Goal: Transaction & Acquisition: Purchase product/service

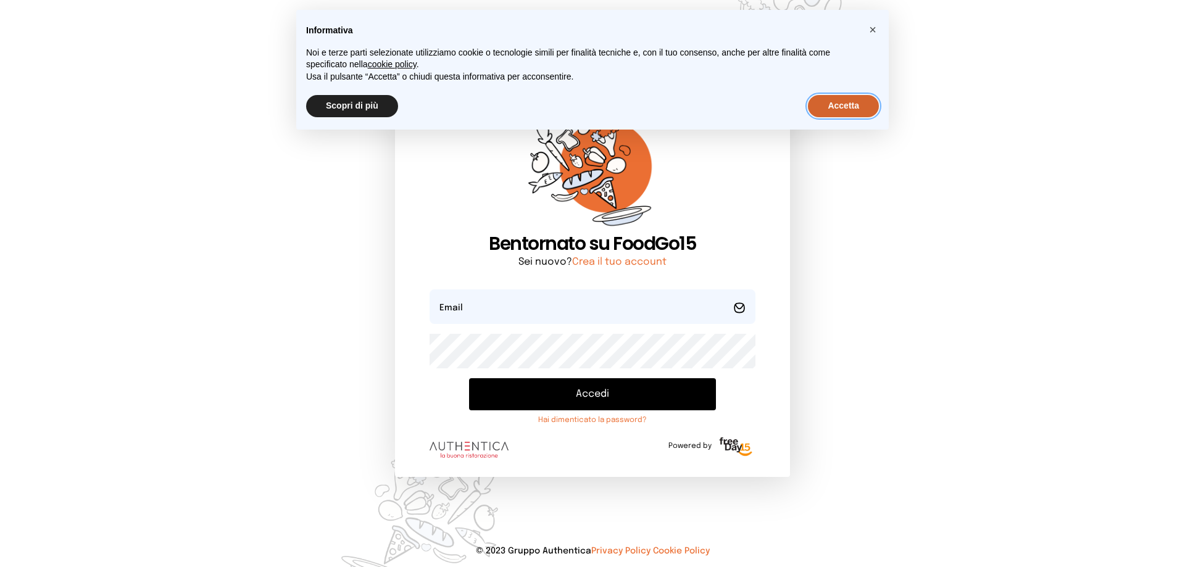
click at [836, 106] on button "Accetta" at bounding box center [843, 106] width 71 height 22
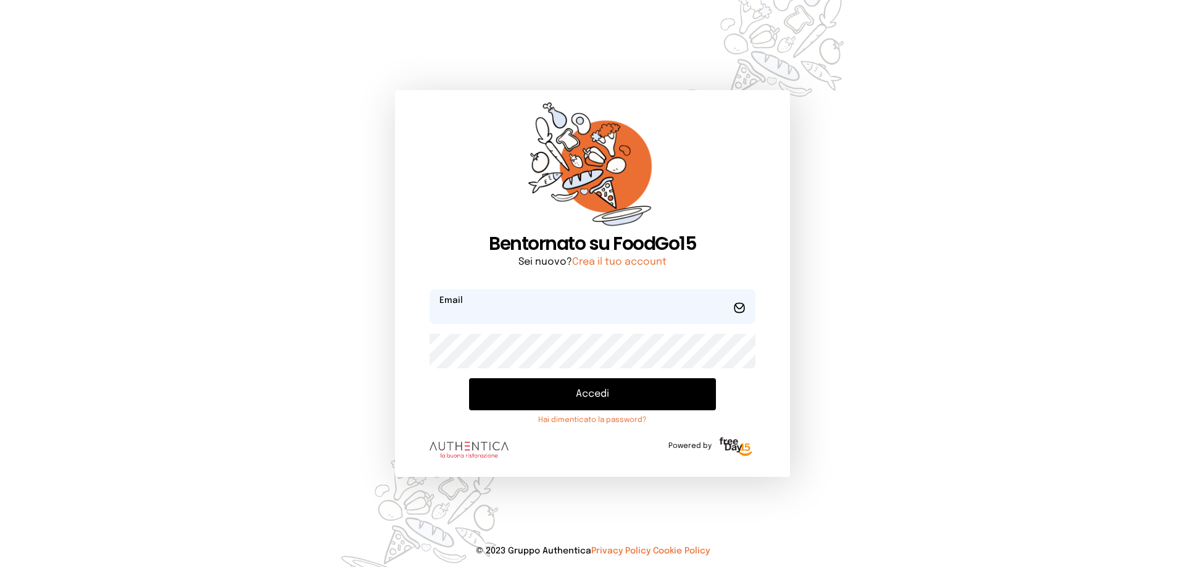
click at [548, 310] on input "email" at bounding box center [593, 307] width 326 height 35
type input "*"
type input "**********"
click at [601, 392] on button "Accedi" at bounding box center [592, 394] width 247 height 32
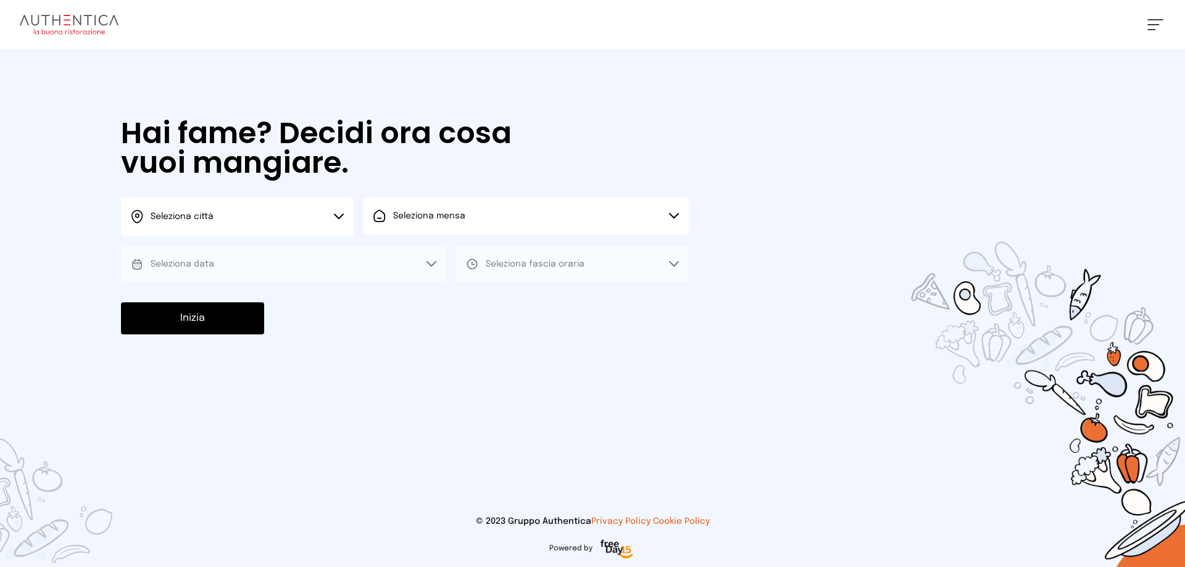
click at [340, 216] on icon at bounding box center [339, 217] width 10 height 6
click at [315, 250] on li "Terni" at bounding box center [237, 252] width 233 height 33
click at [412, 227] on button "Seleziona mensa" at bounding box center [526, 216] width 325 height 37
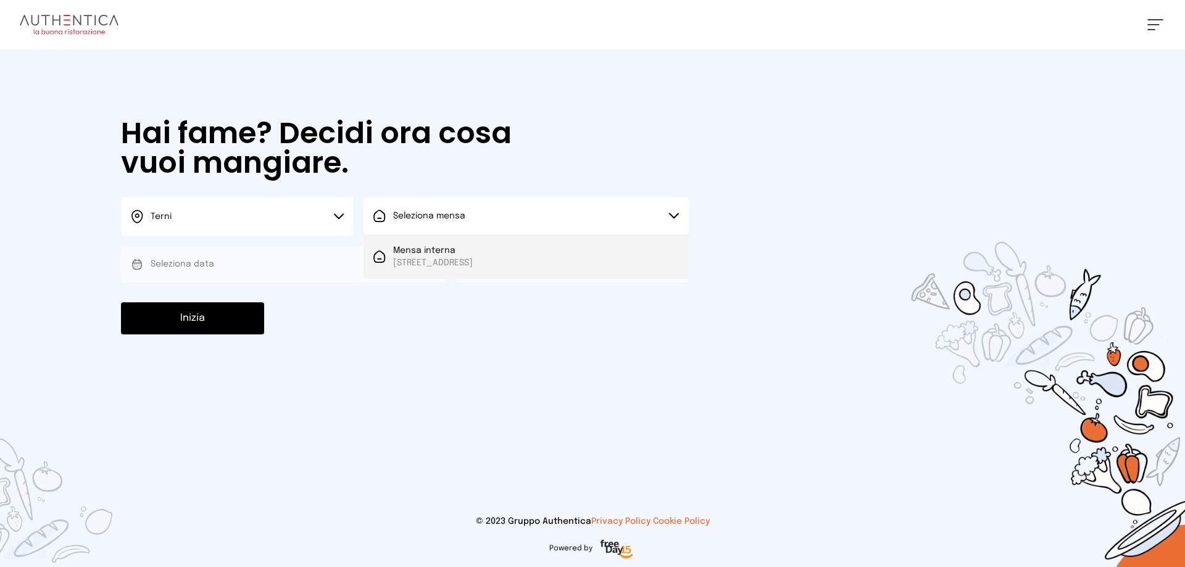
click at [414, 246] on span "Mensa interna" at bounding box center [433, 250] width 80 height 12
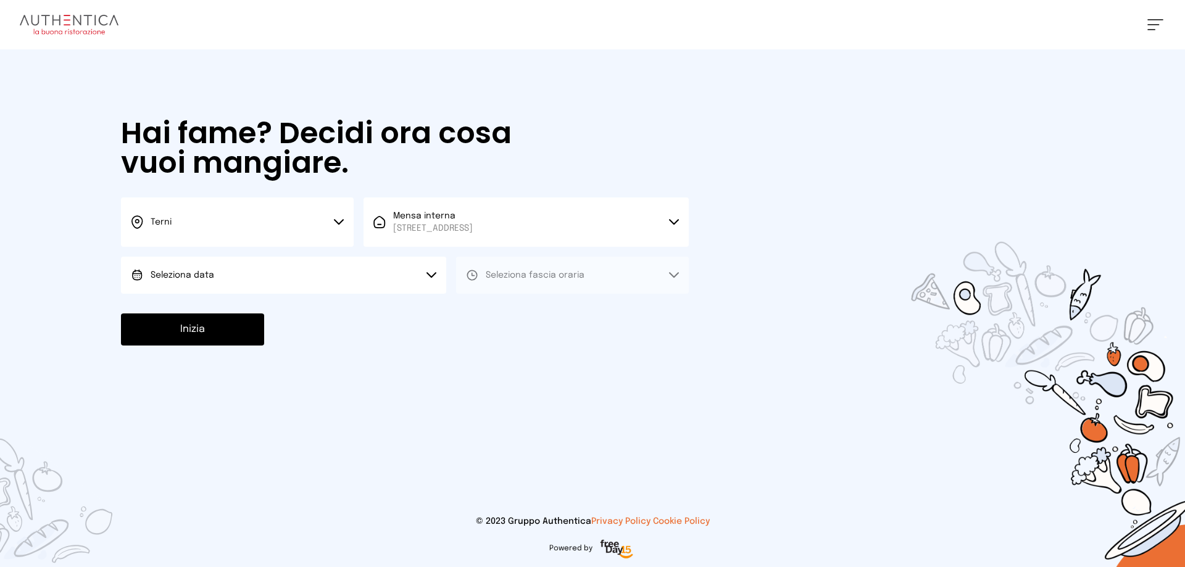
click at [357, 284] on button "Seleziona data" at bounding box center [283, 275] width 325 height 37
drag, startPoint x: 345, startPoint y: 309, endPoint x: 395, endPoint y: 310, distance: 50.6
click at [344, 309] on li "[DATE], [DATE]" at bounding box center [283, 310] width 325 height 32
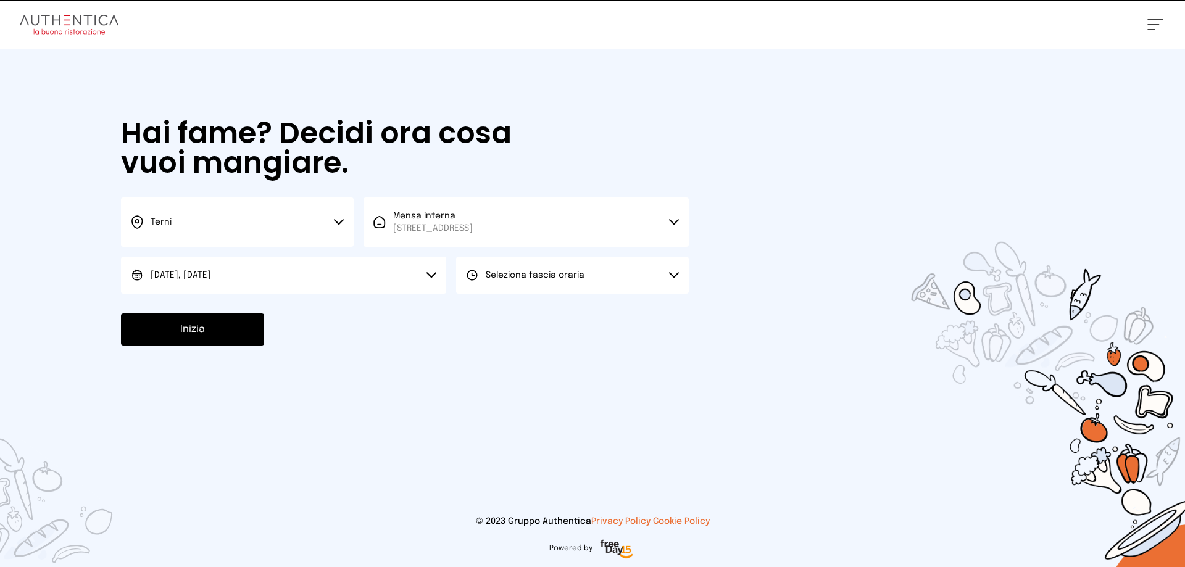
drag, startPoint x: 506, startPoint y: 288, endPoint x: 508, endPoint y: 301, distance: 13.0
click at [506, 289] on button "Seleziona fascia oraria" at bounding box center [572, 275] width 233 height 37
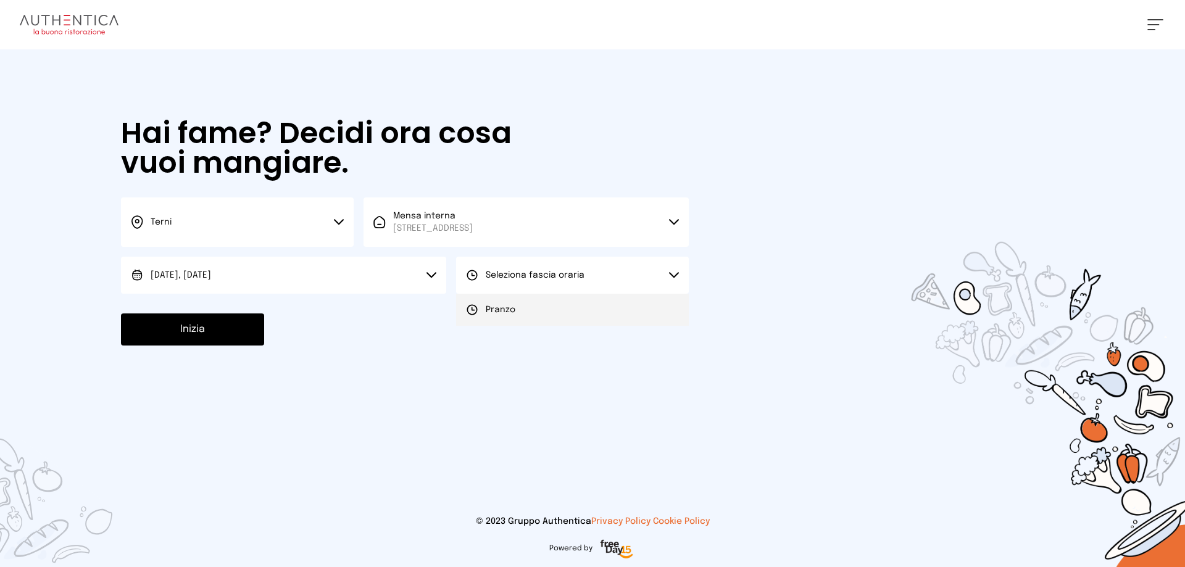
click at [506, 323] on li "Pranzo" at bounding box center [572, 310] width 233 height 32
click at [145, 355] on div "Hai fame? Decidi ora cosa vuoi mangiare. Terni Scegli la città [GEOGRAPHIC_DATA…" at bounding box center [405, 232] width 593 height 366
click at [171, 340] on button "Inizia" at bounding box center [192, 330] width 143 height 32
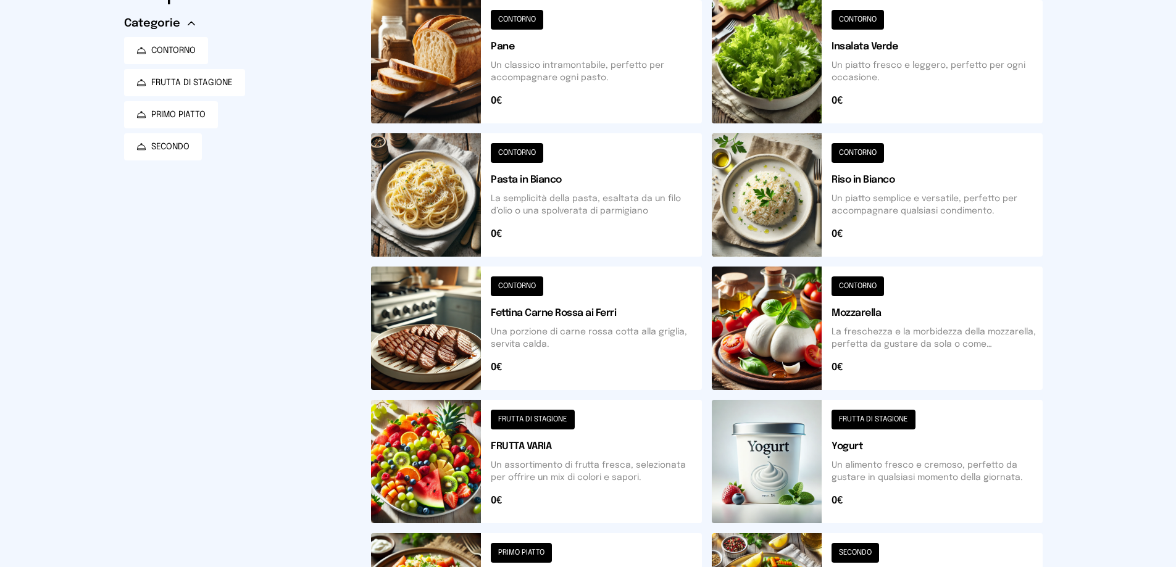
scroll to position [309, 0]
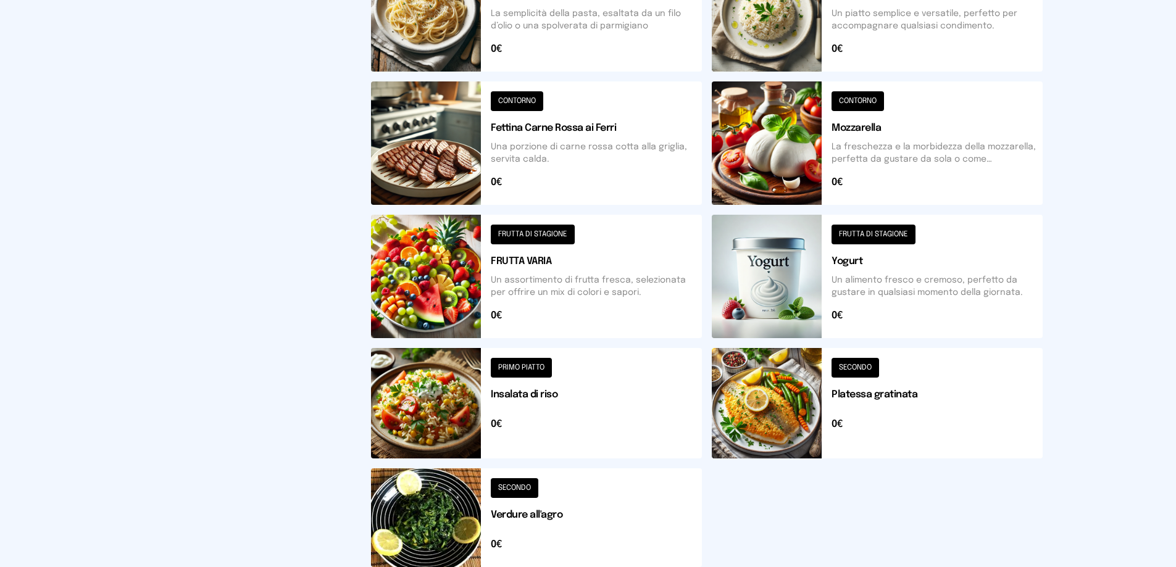
click at [519, 490] on button at bounding box center [536, 518] width 331 height 99
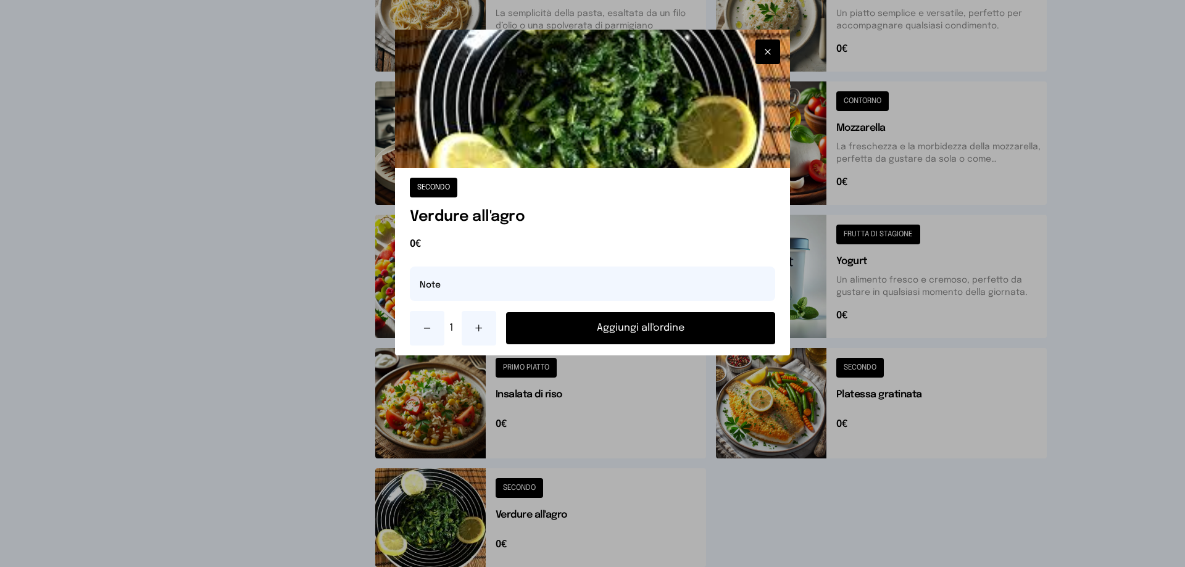
click at [648, 325] on button "Aggiungi all'ordine" at bounding box center [640, 328] width 269 height 32
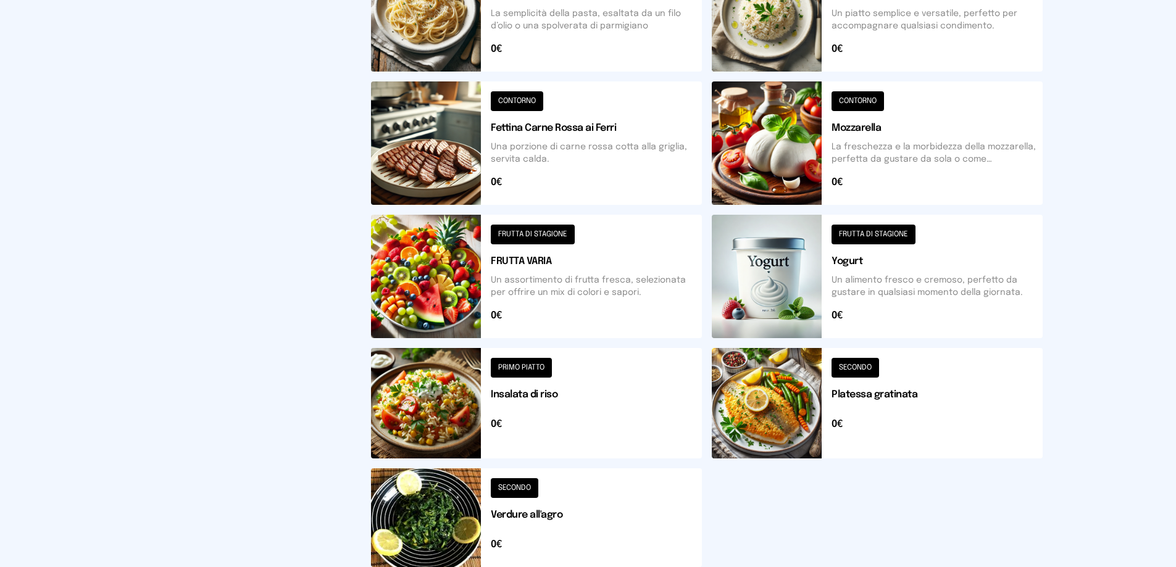
click at [532, 238] on button at bounding box center [536, 276] width 331 height 123
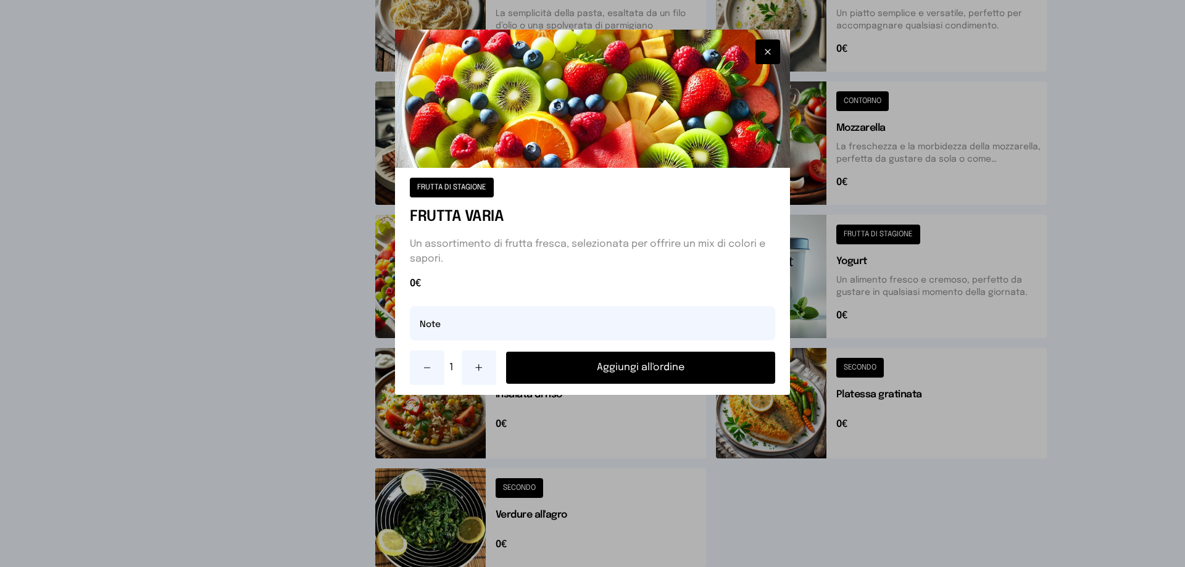
click at [609, 366] on button "Aggiungi all'ordine" at bounding box center [640, 368] width 269 height 32
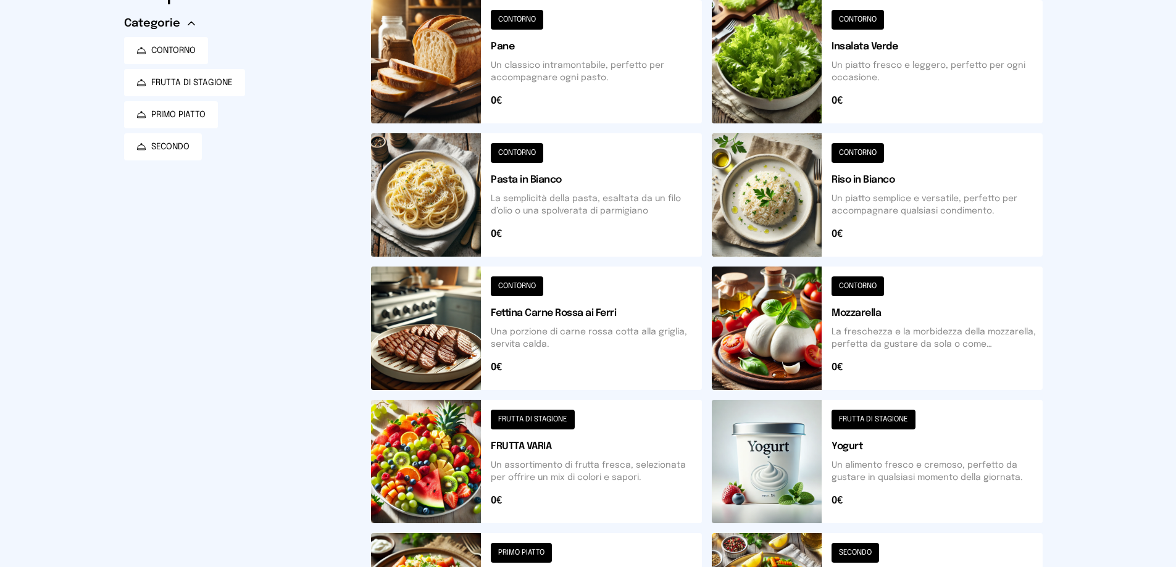
scroll to position [0, 0]
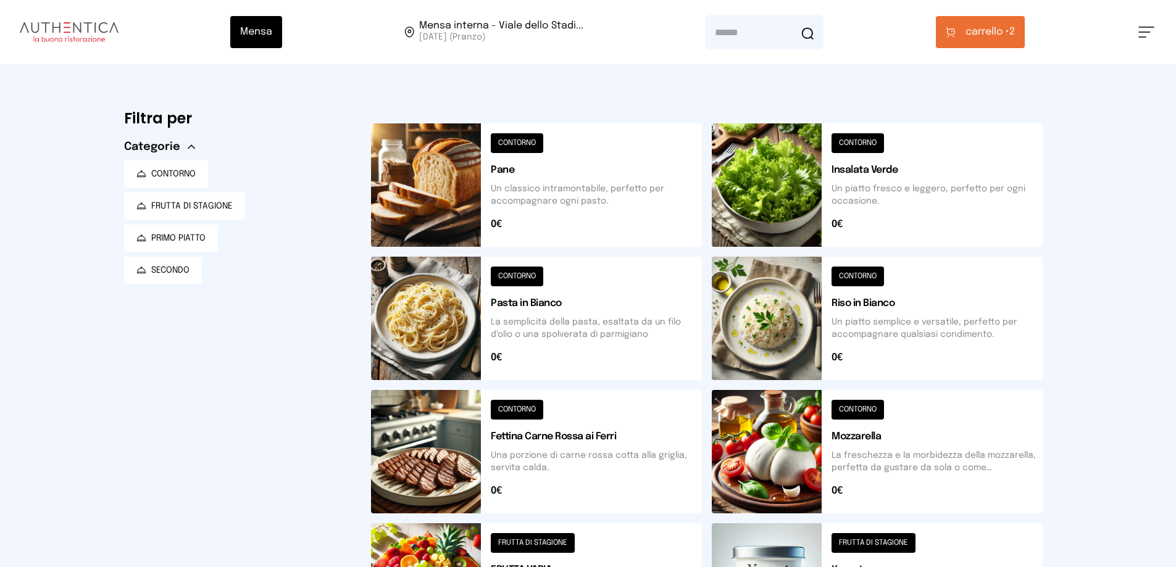
click at [982, 30] on span "carrello •" at bounding box center [988, 32] width 44 height 15
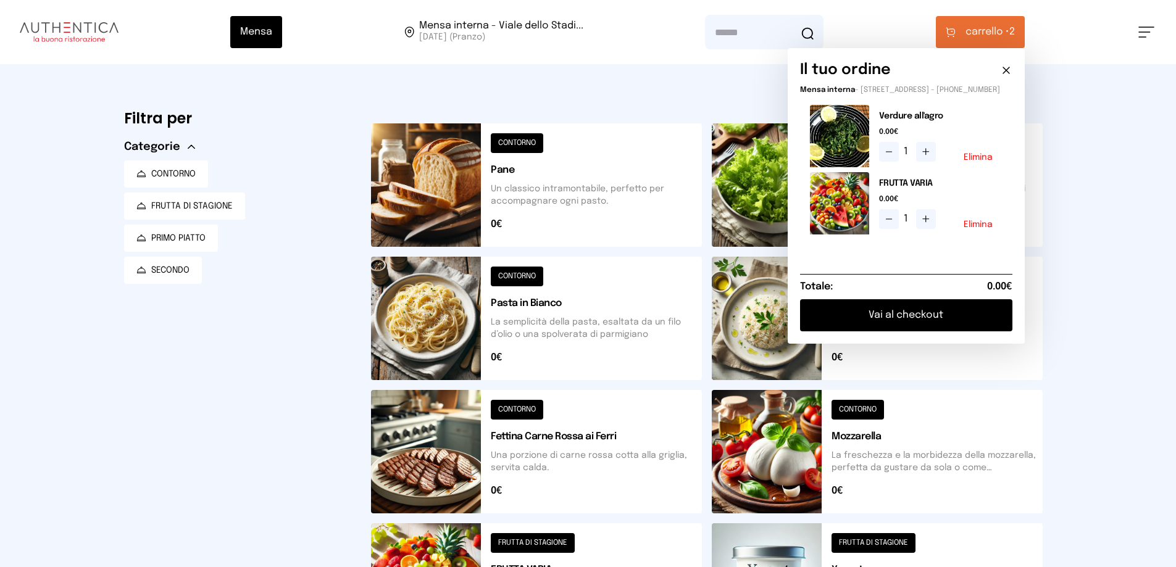
click at [901, 324] on button "Vai al checkout" at bounding box center [906, 315] width 212 height 32
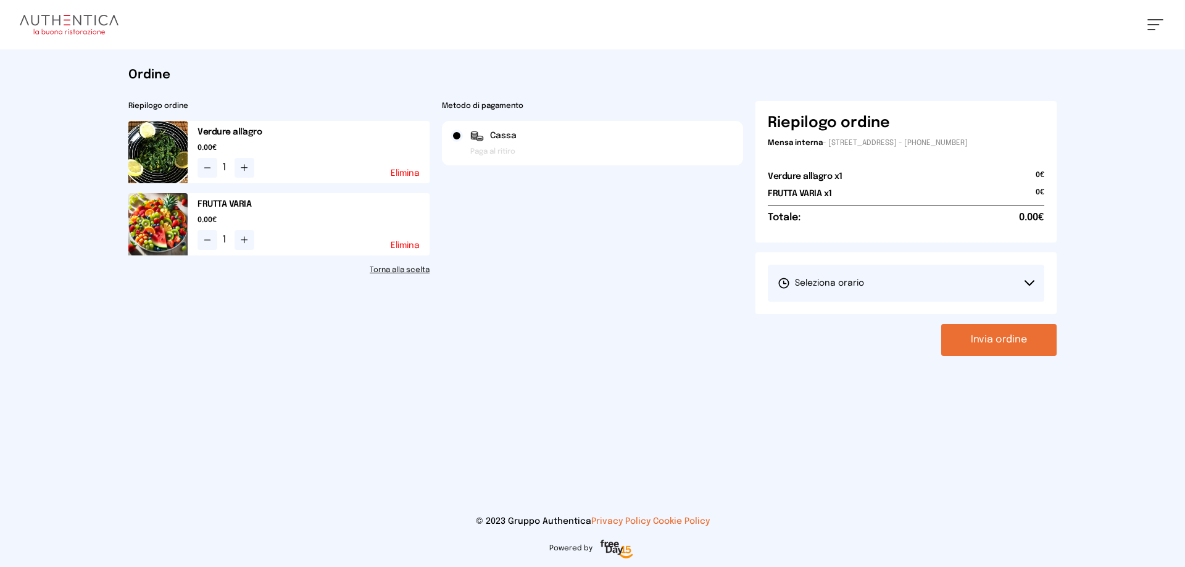
click at [1025, 281] on icon at bounding box center [1030, 283] width 10 height 6
click at [995, 307] on li "1° Turno (13:00 - 15:00)" at bounding box center [906, 318] width 277 height 32
drag, startPoint x: 1003, startPoint y: 345, endPoint x: 962, endPoint y: 334, distance: 42.7
click at [1003, 345] on button "Invia ordine" at bounding box center [999, 340] width 115 height 32
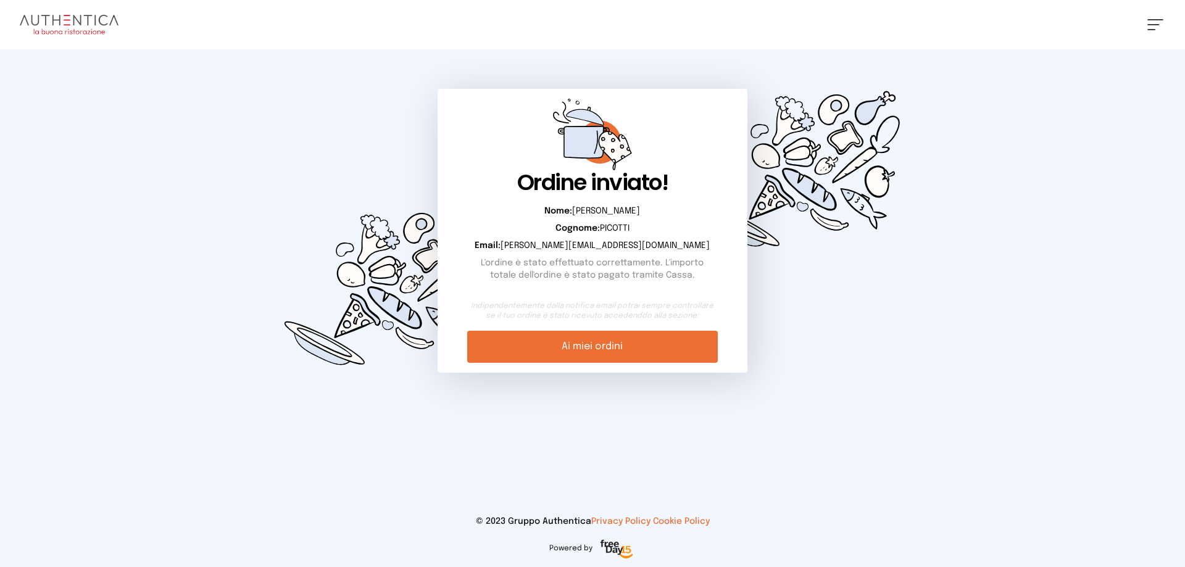
click at [588, 348] on link "Ai miei ordini" at bounding box center [592, 347] width 250 height 32
